Goal: Obtain resource: Obtain resource

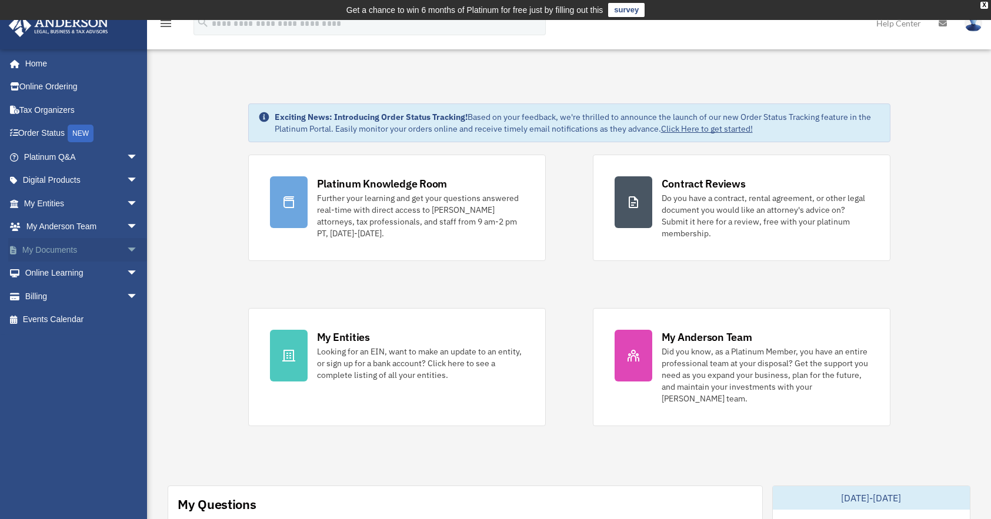
click at [126, 248] on span "arrow_drop_down" at bounding box center [138, 250] width 24 height 24
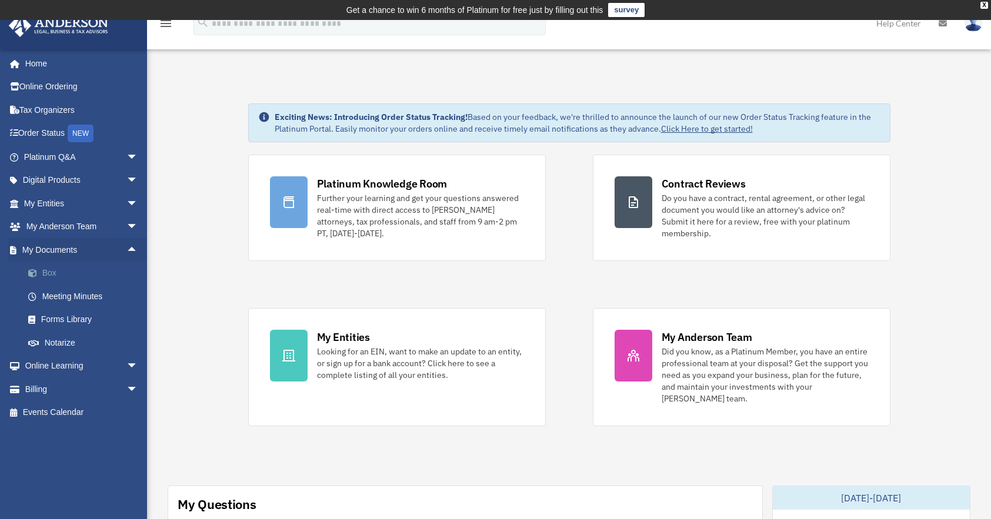
click at [52, 272] on link "Box" at bounding box center [85, 274] width 139 height 24
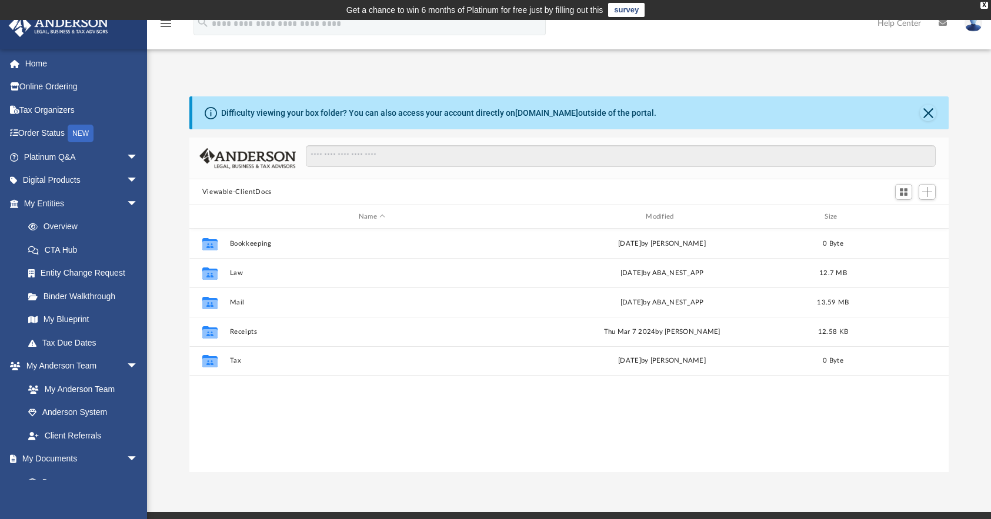
scroll to position [259, 751]
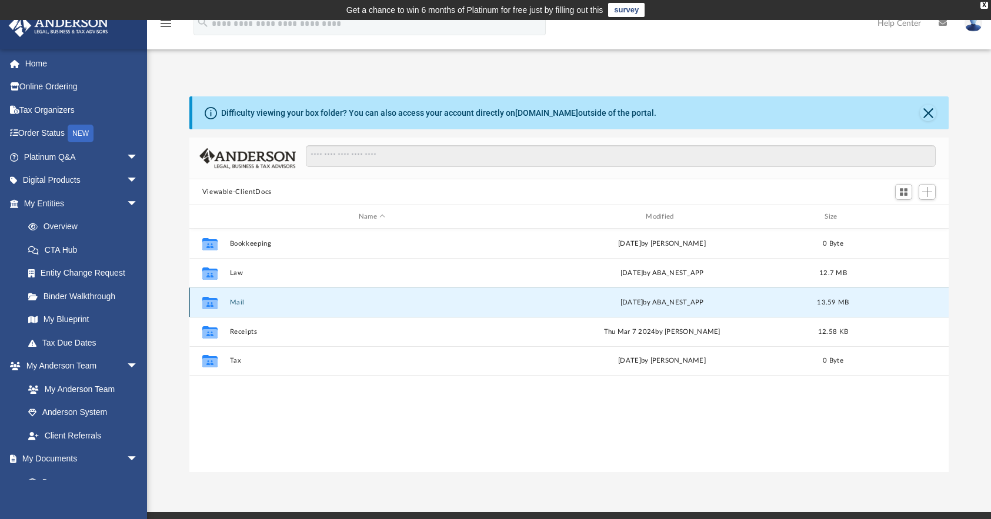
click at [243, 300] on button "Mail" at bounding box center [371, 303] width 285 height 8
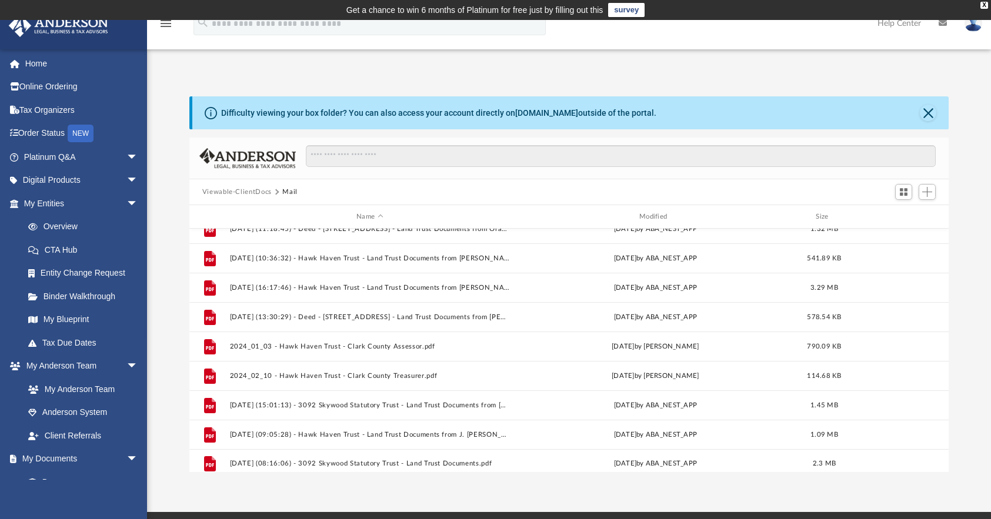
scroll to position [139, 0]
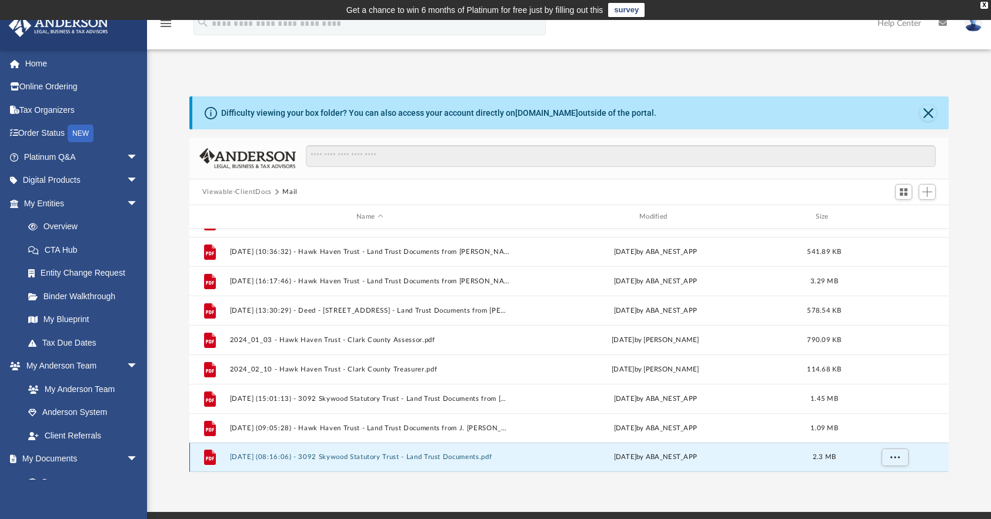
click at [481, 454] on button "[DATE] (08:16:06) - 3092 Skywood Statutory Trust - Land Trust Documents.pdf" at bounding box center [369, 458] width 281 height 8
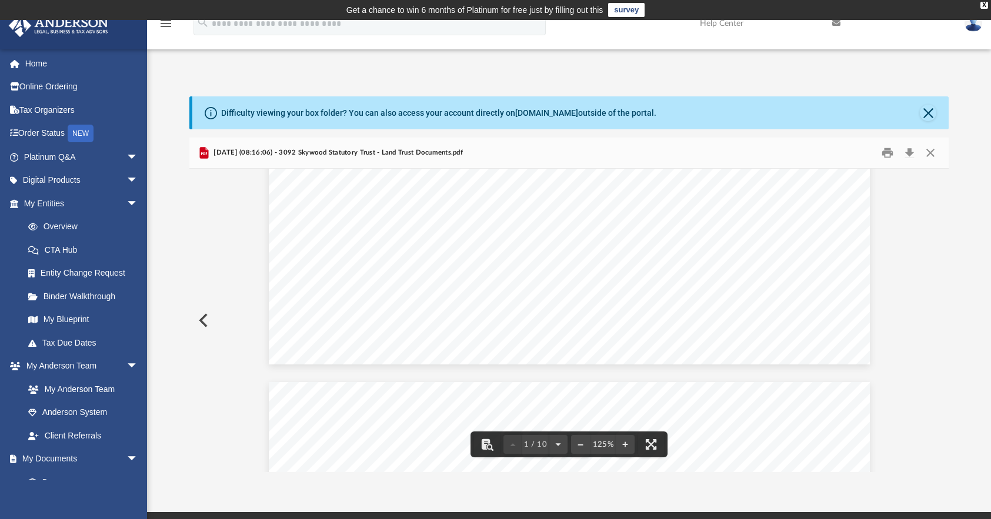
scroll to position [600, 0]
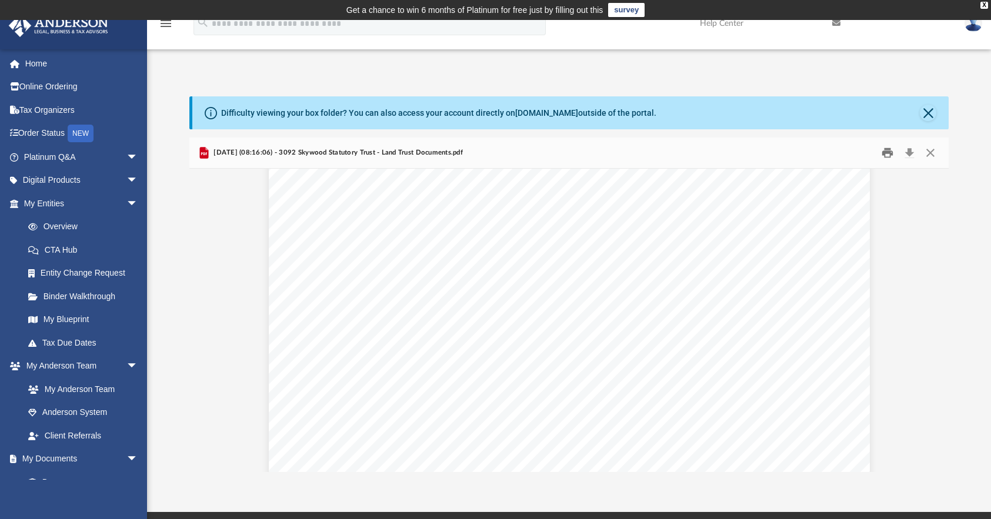
click at [889, 151] on button "Print" at bounding box center [888, 153] width 24 height 18
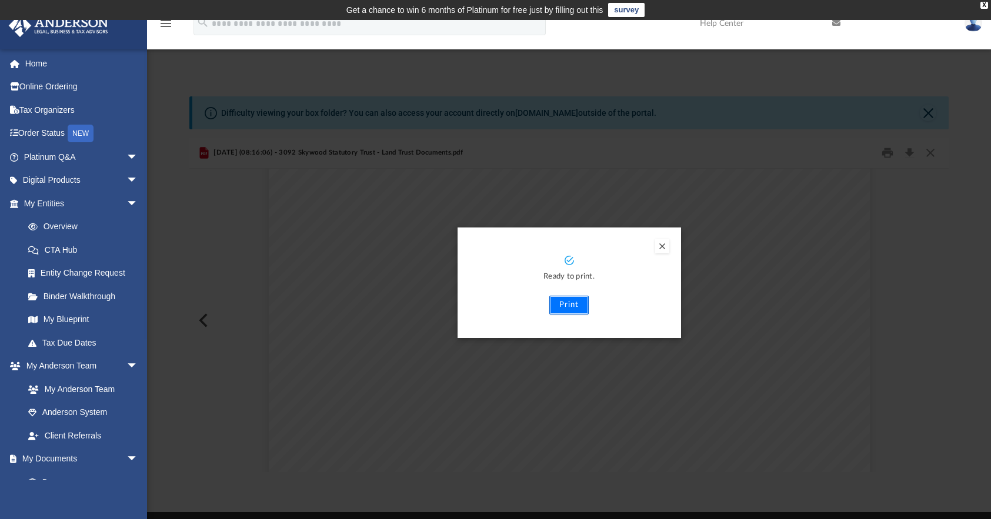
click at [571, 306] on button "Print" at bounding box center [568, 305] width 39 height 19
